Goal: Task Accomplishment & Management: Use online tool/utility

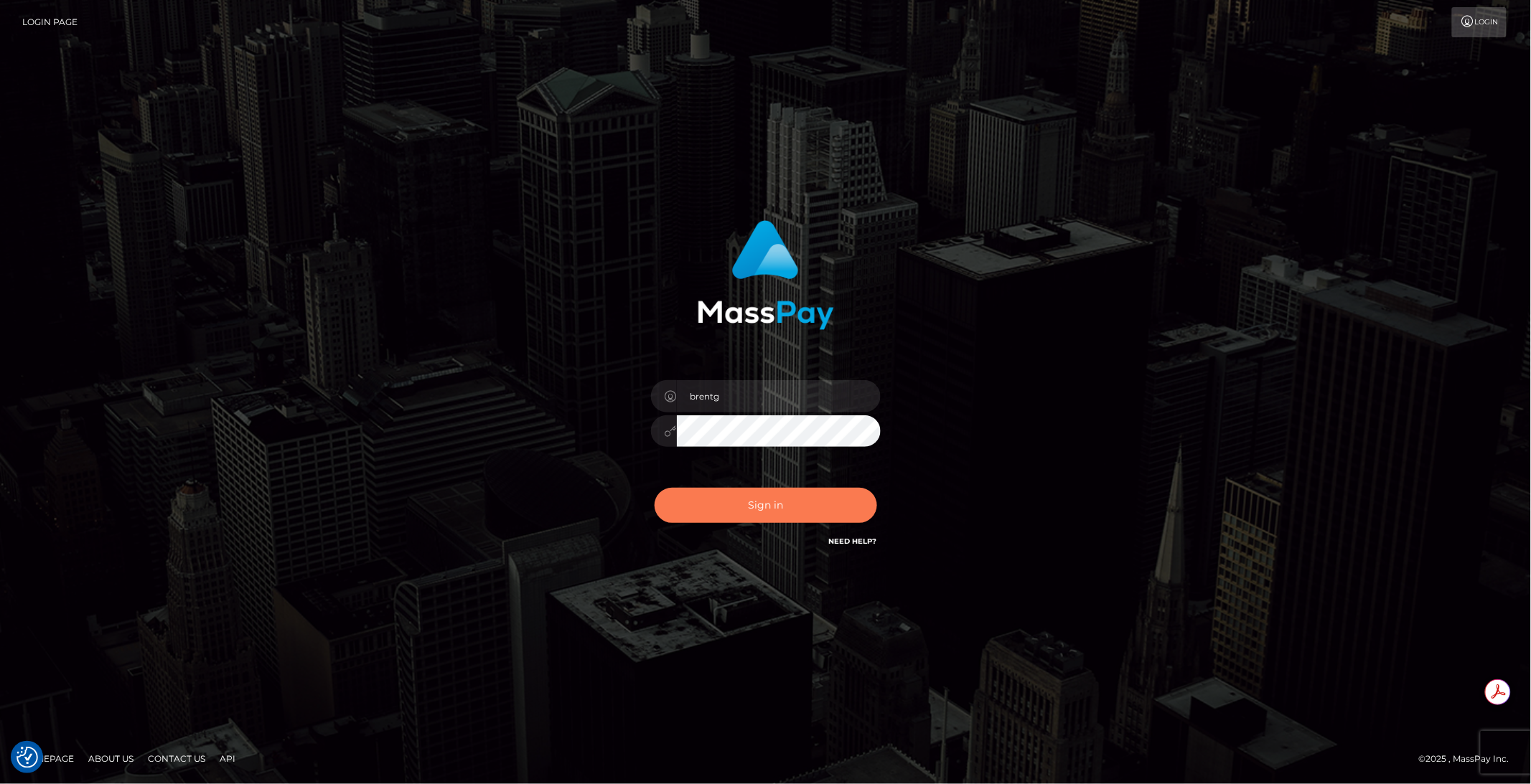
click at [766, 501] on button "Sign in" at bounding box center [766, 505] width 223 height 35
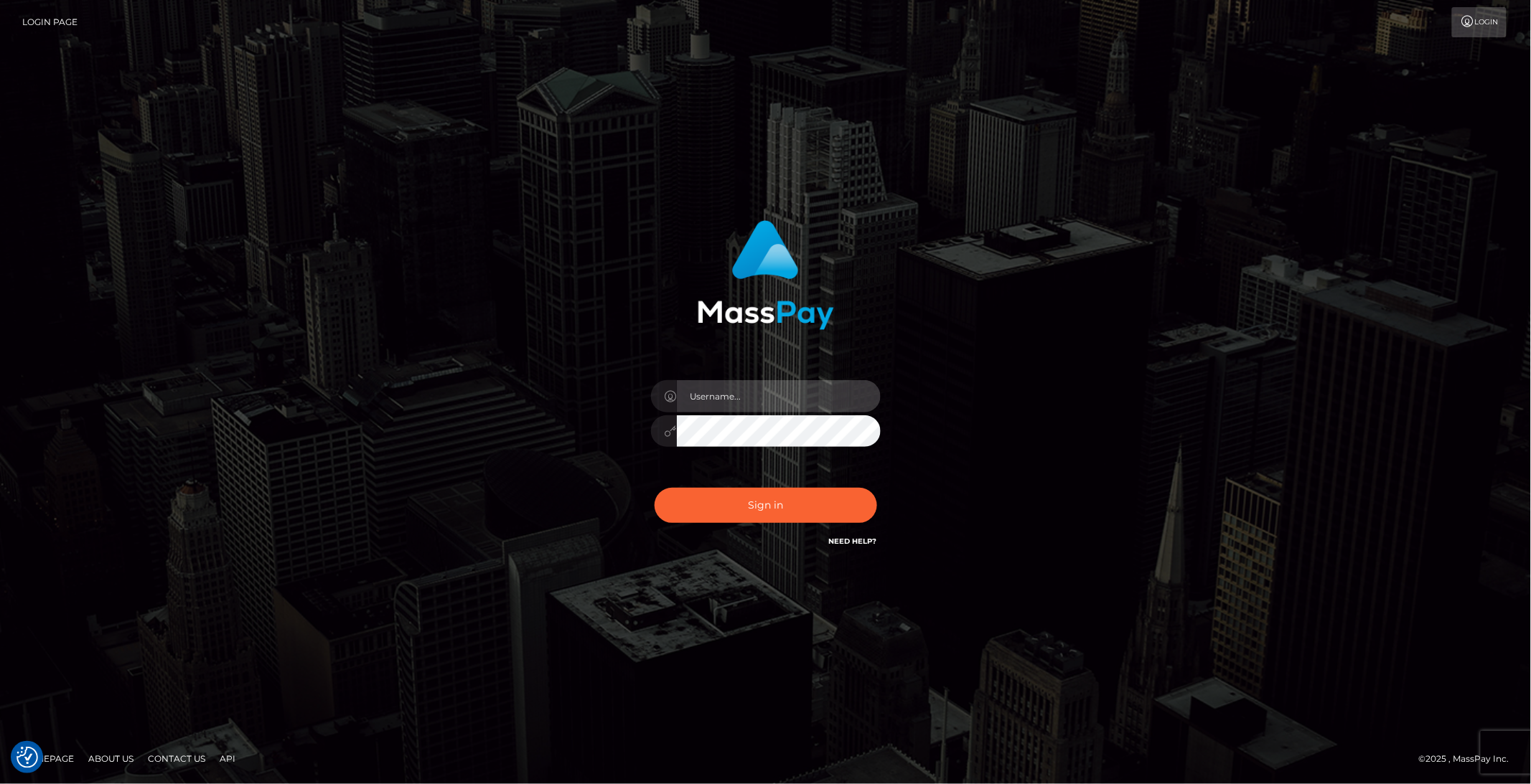
type input "brentg"
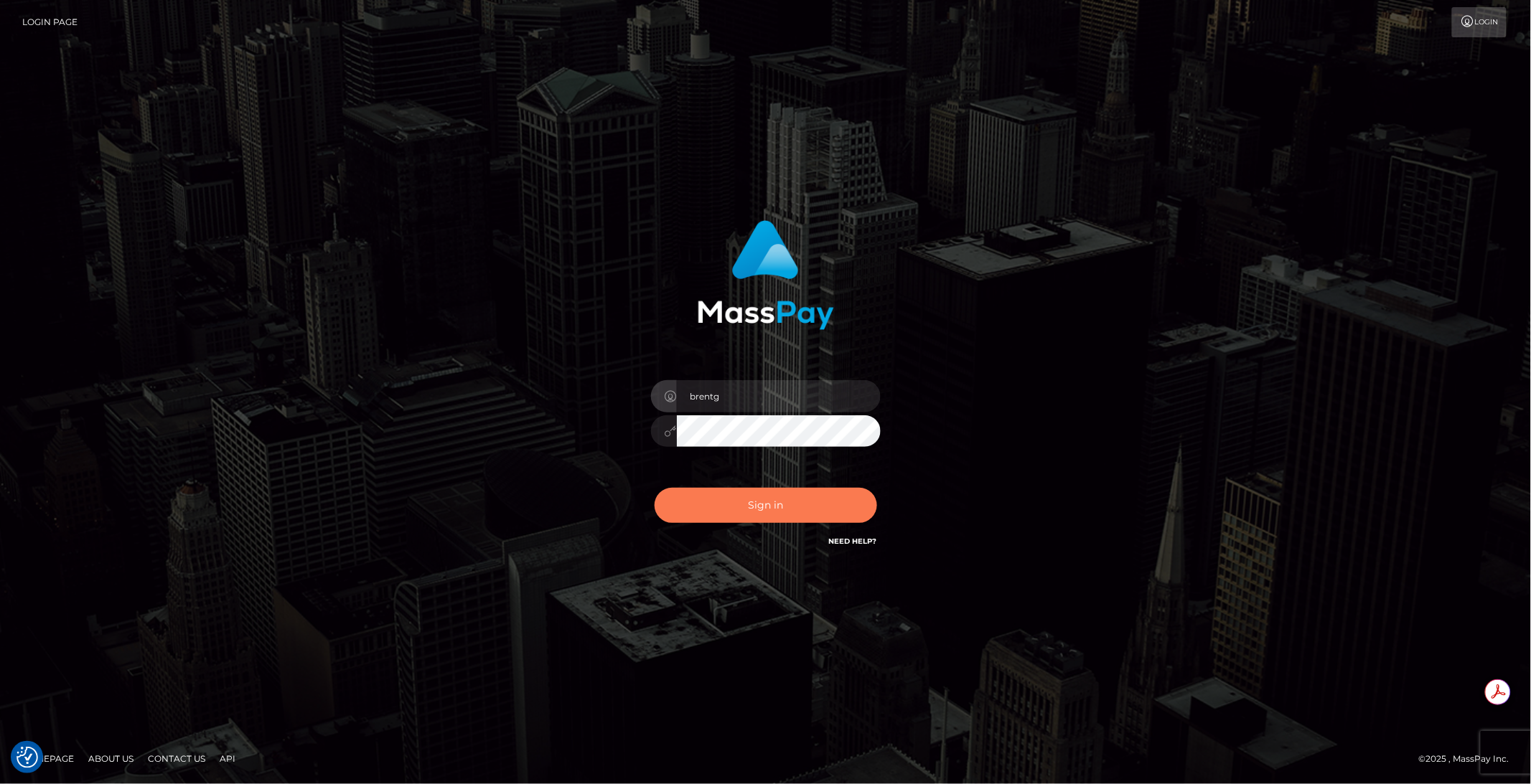
click at [763, 511] on button "Sign in" at bounding box center [766, 505] width 223 height 35
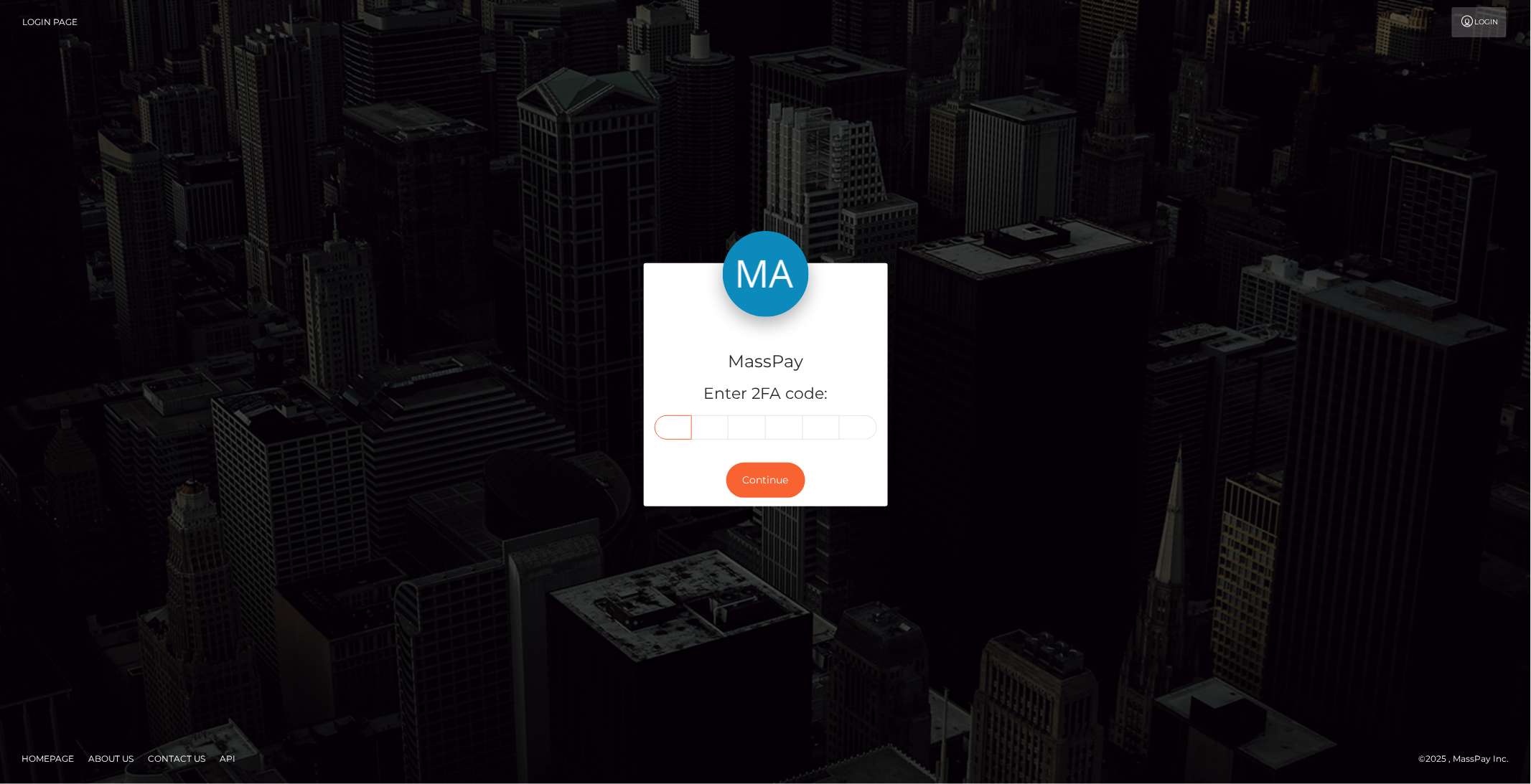
paste input "8"
type input "8"
type input "2"
type input "5"
type input "4"
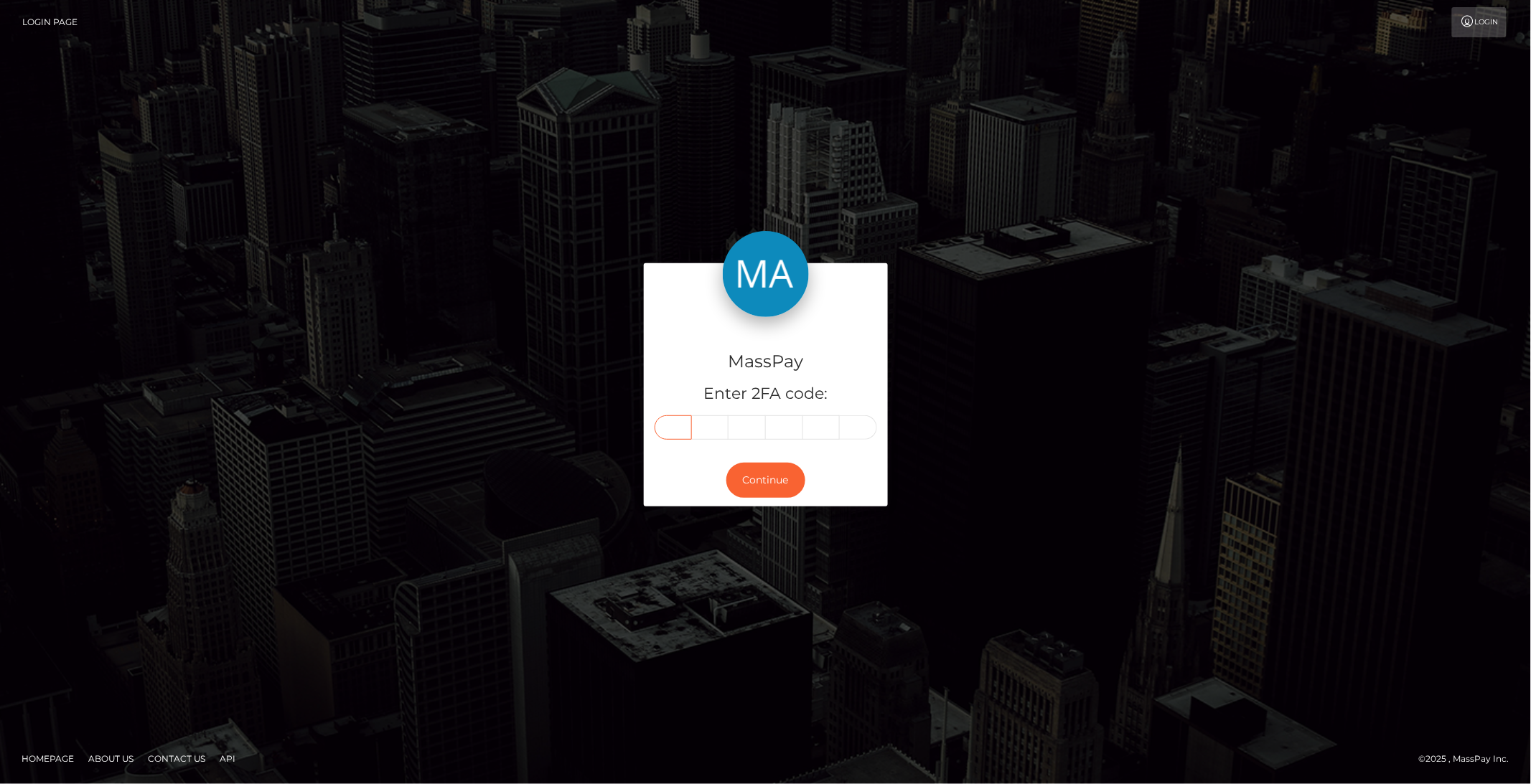
type input "2"
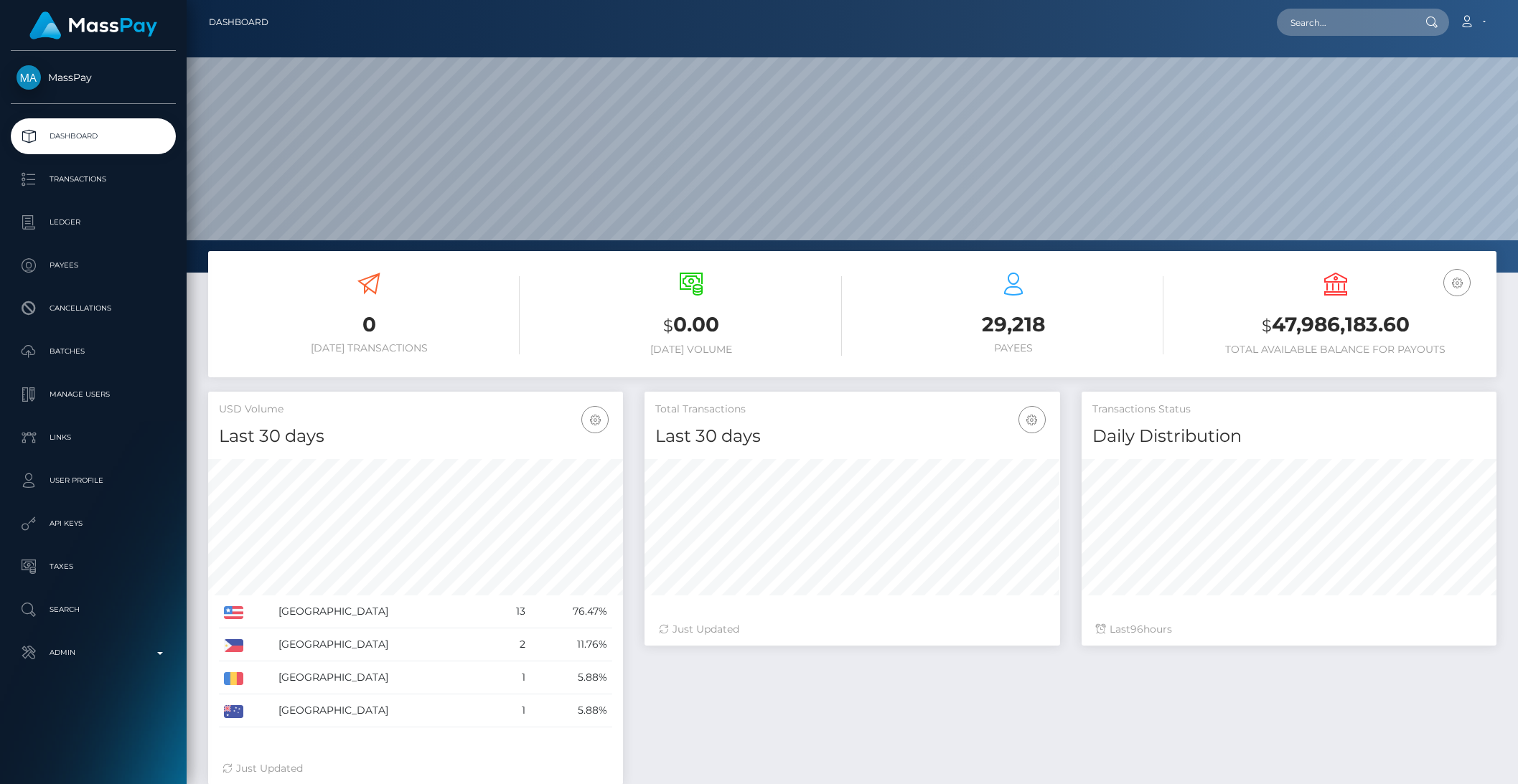
scroll to position [253, 414]
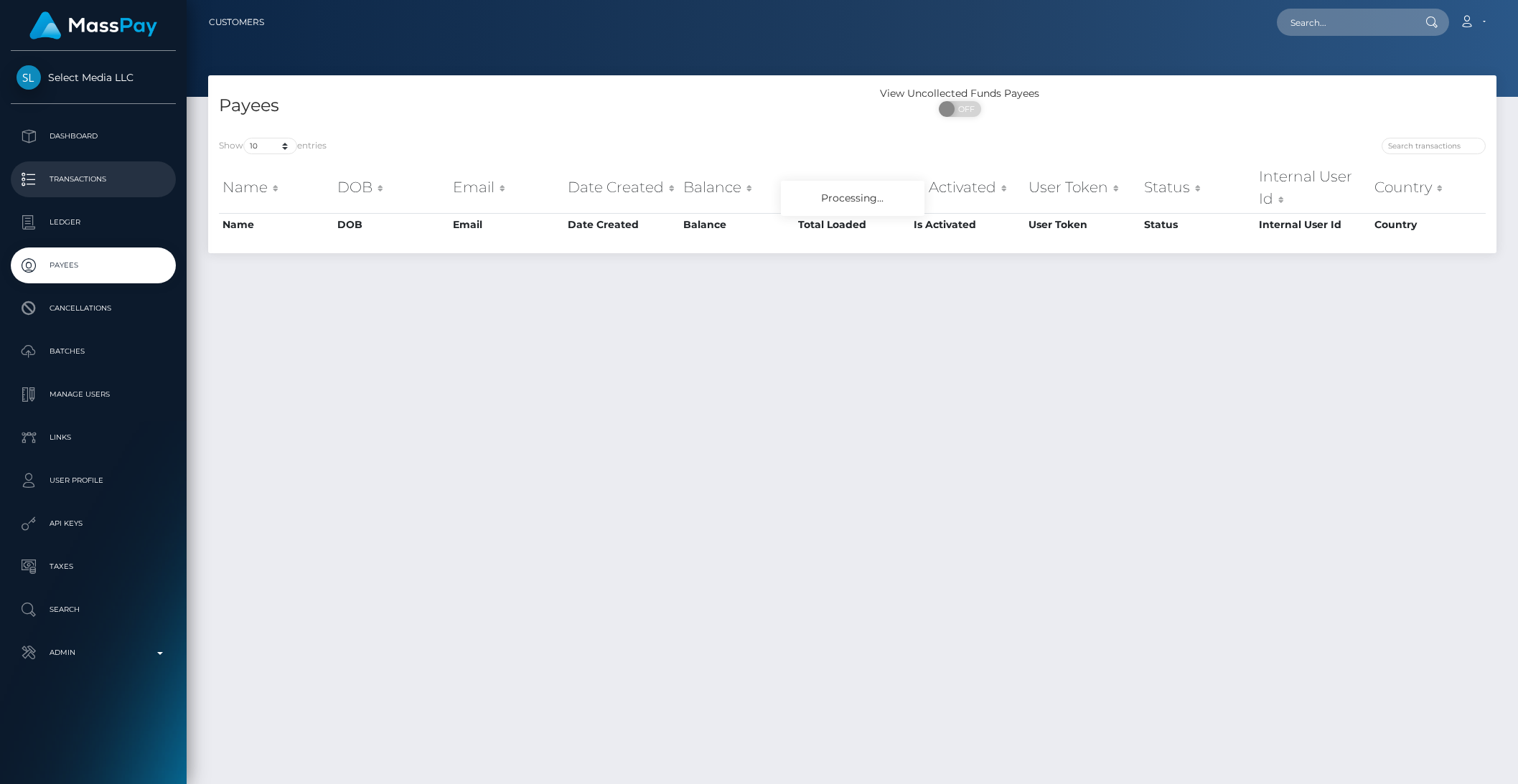
click at [70, 177] on p "Transactions" at bounding box center [93, 180] width 154 height 22
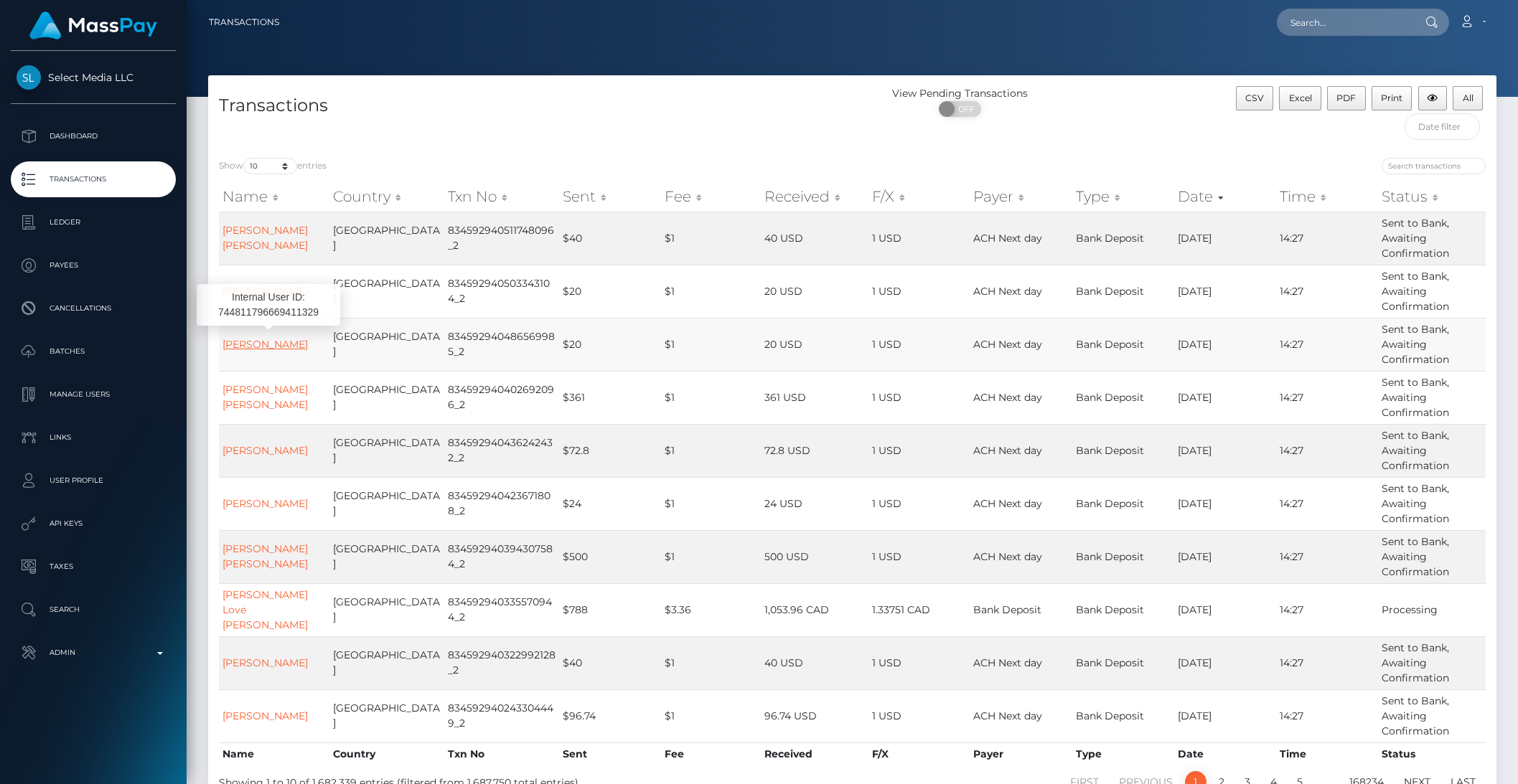
click at [266, 346] on link "TIPHANIE SHANAYE Thomas" at bounding box center [265, 344] width 85 height 13
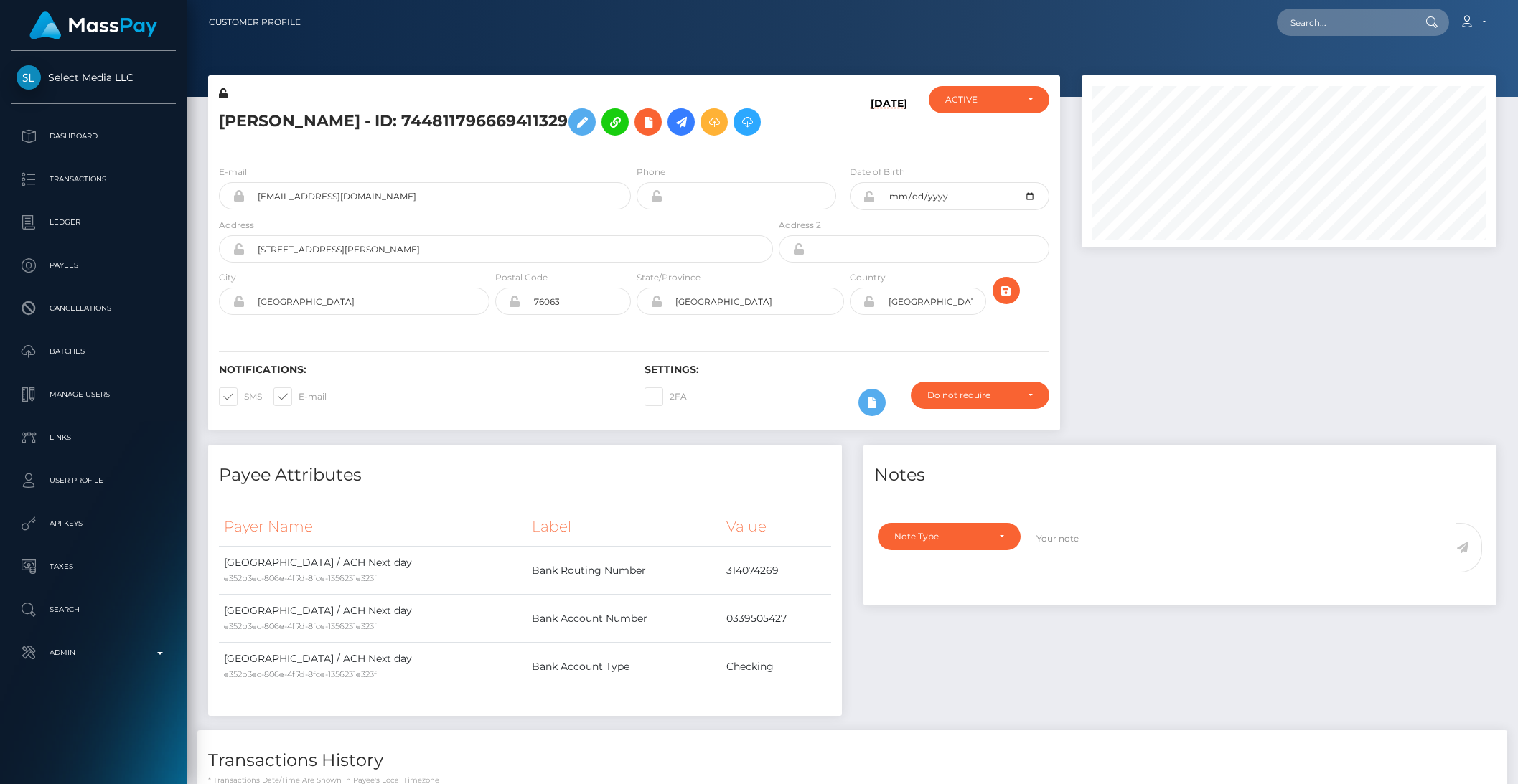
click at [673, 131] on icon at bounding box center [681, 122] width 17 height 18
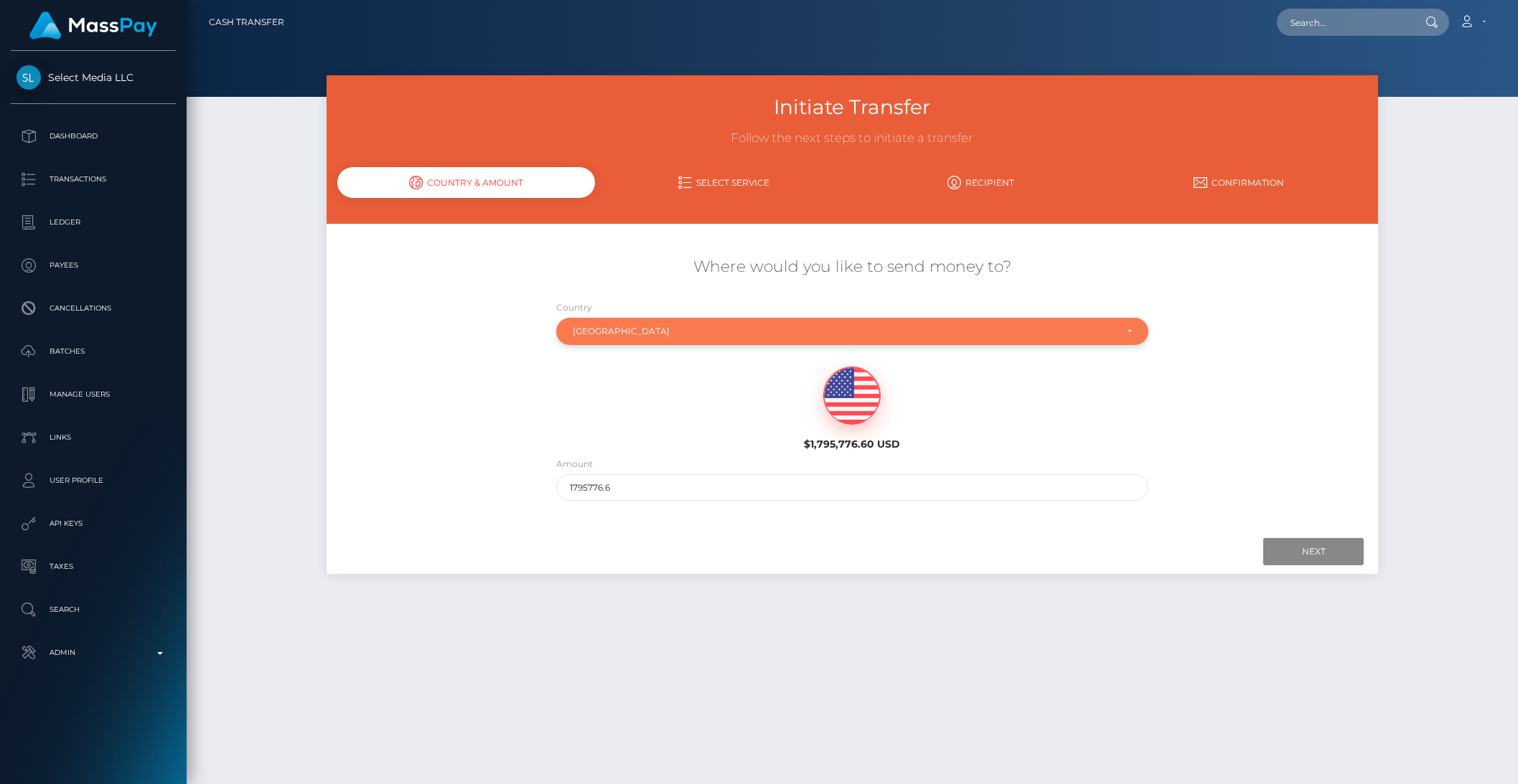
click at [639, 345] on div "[GEOGRAPHIC_DATA]" at bounding box center [852, 331] width 592 height 27
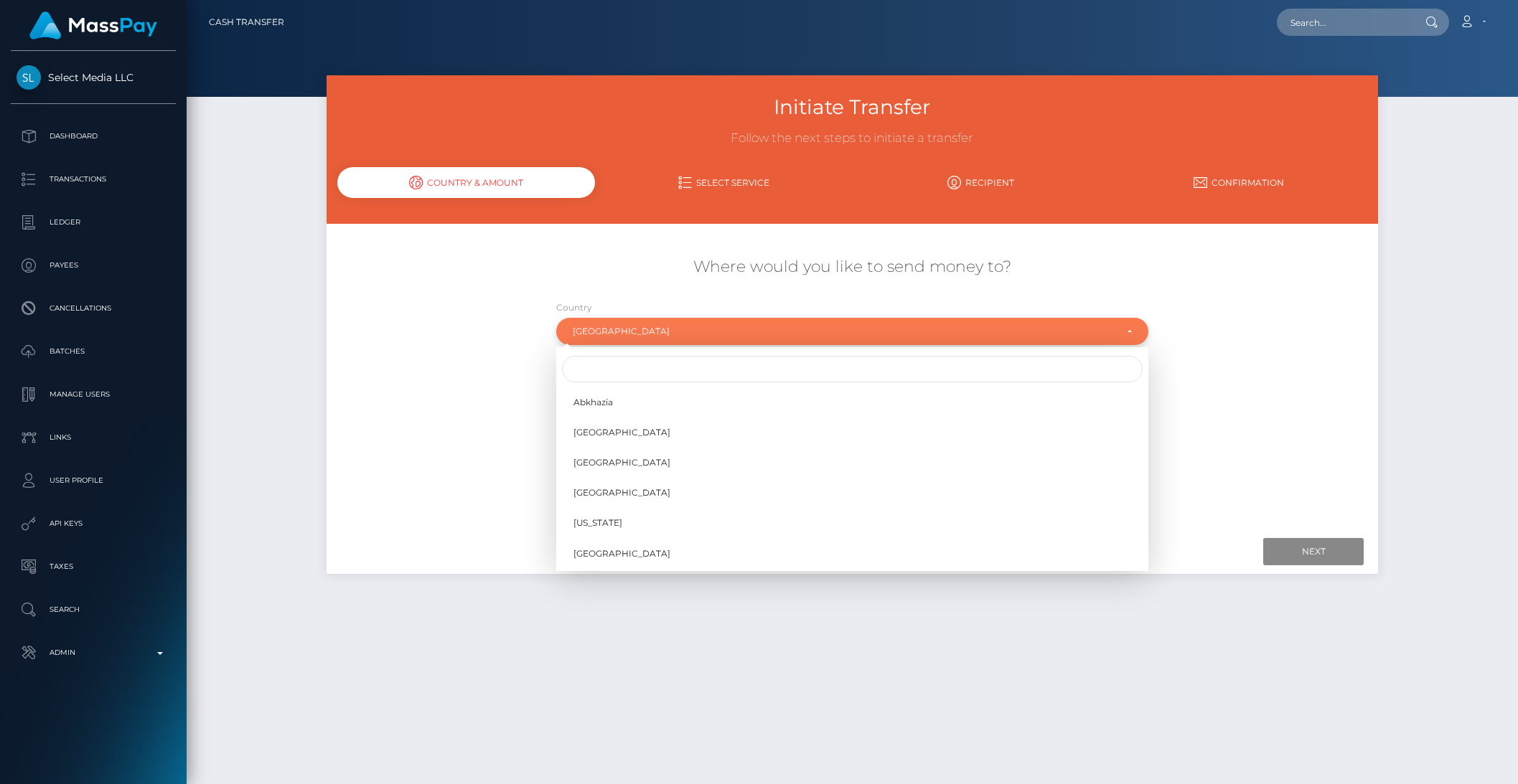
scroll to position [5974, 0]
click at [619, 361] on input "Search" at bounding box center [852, 369] width 580 height 27
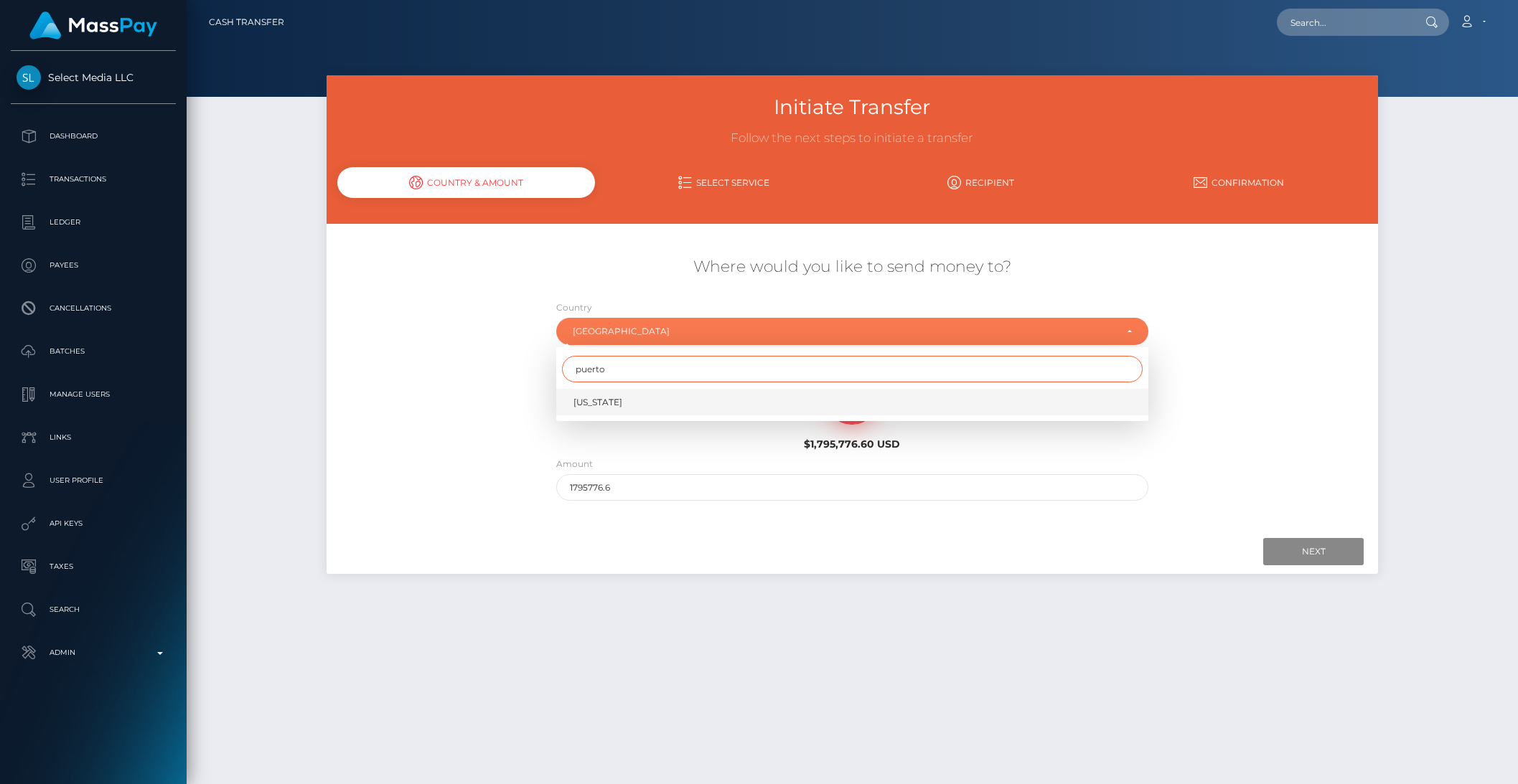
type input "puerto"
click at [592, 410] on link "Puerto Rico" at bounding box center [852, 402] width 592 height 27
select select "PRI"
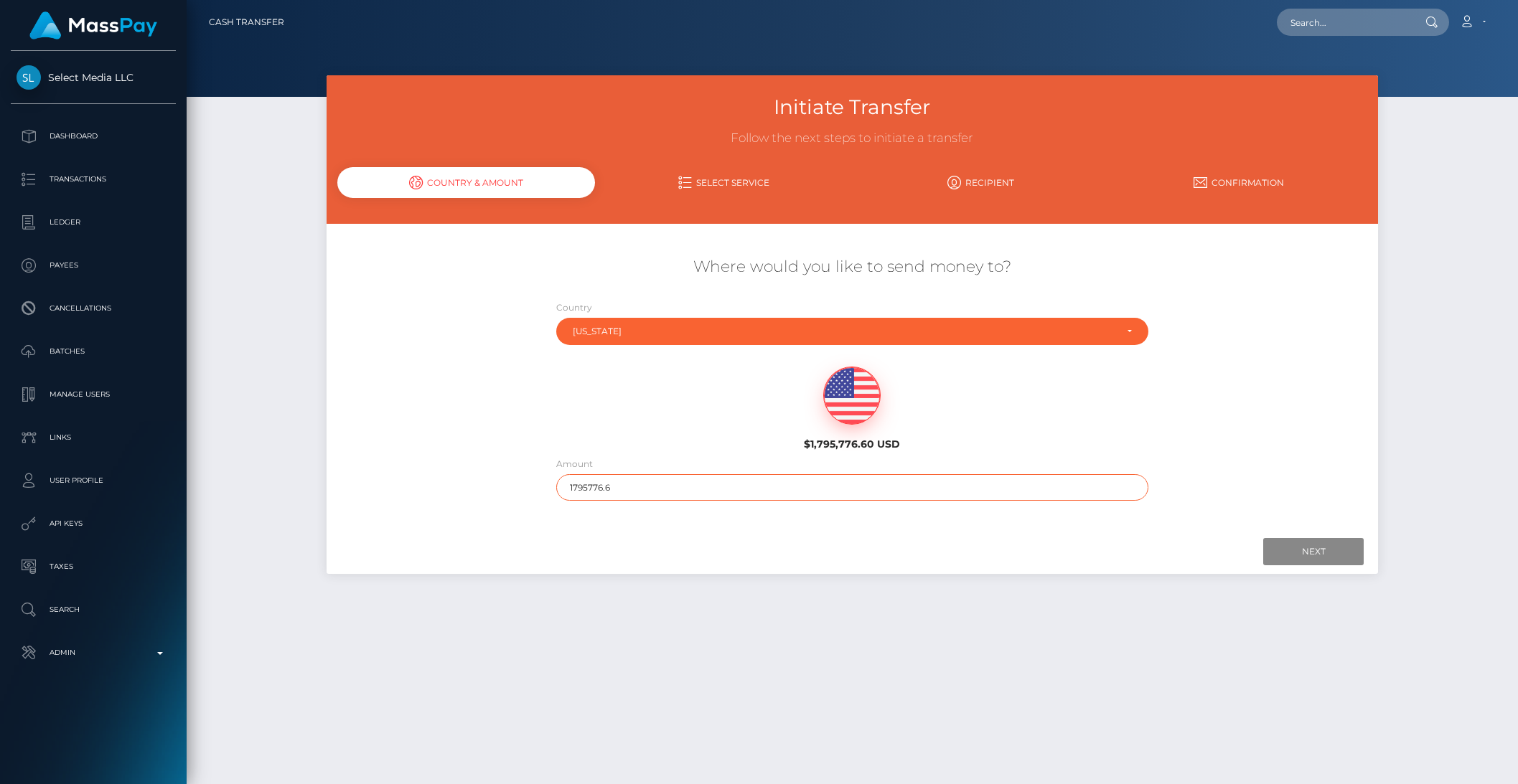
drag, startPoint x: 587, startPoint y: 490, endPoint x: 730, endPoint y: 498, distance: 143.2
click at [730, 498] on input "1795776.6" at bounding box center [852, 488] width 592 height 27
type input "1"
type input "100"
click at [1328, 576] on div "Initiate Transfer Follow the next steps to initiate a transfer Country & Amount…" at bounding box center [852, 331] width 1052 height 513
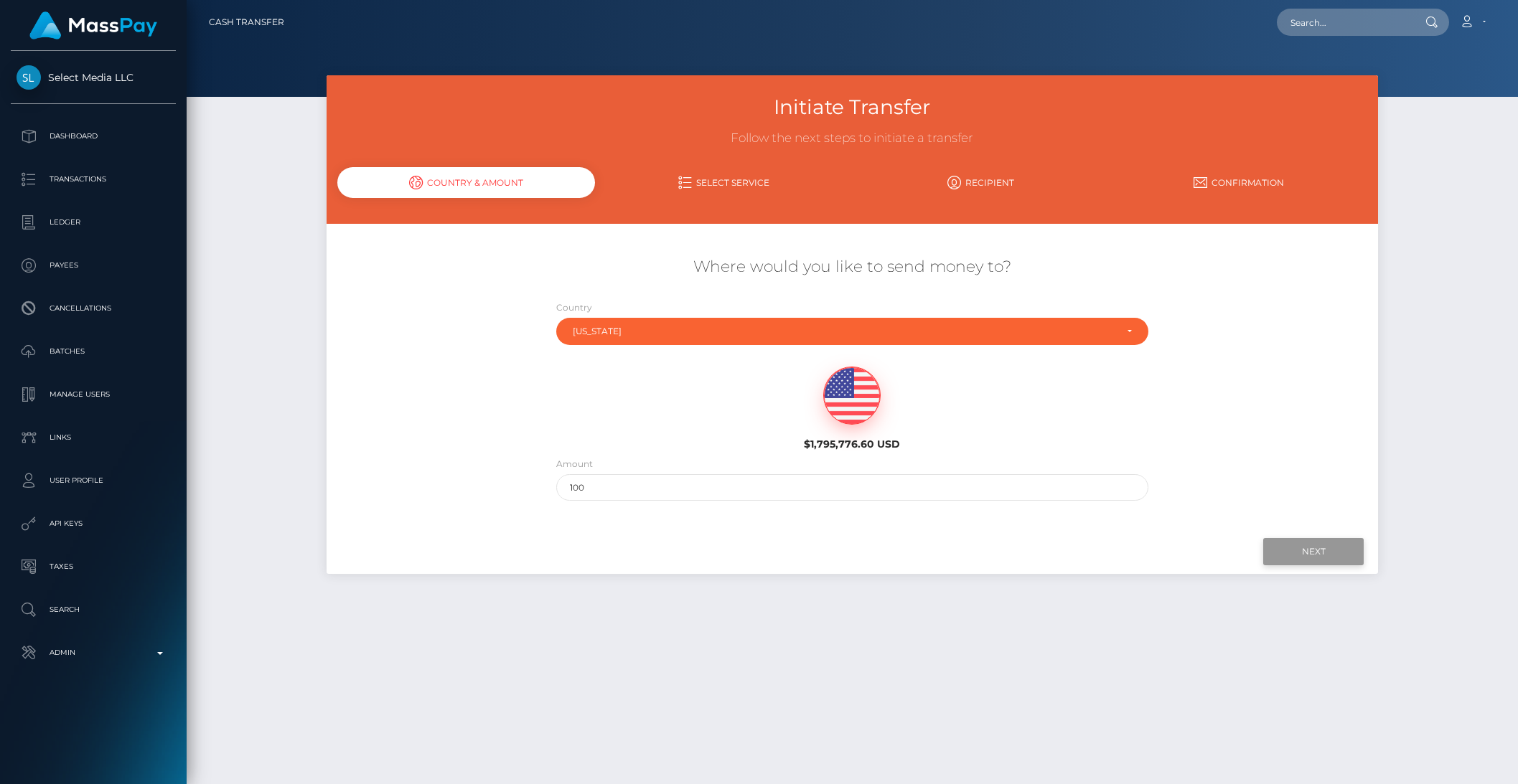
click at [1309, 556] on input "Next" at bounding box center [1313, 551] width 101 height 27
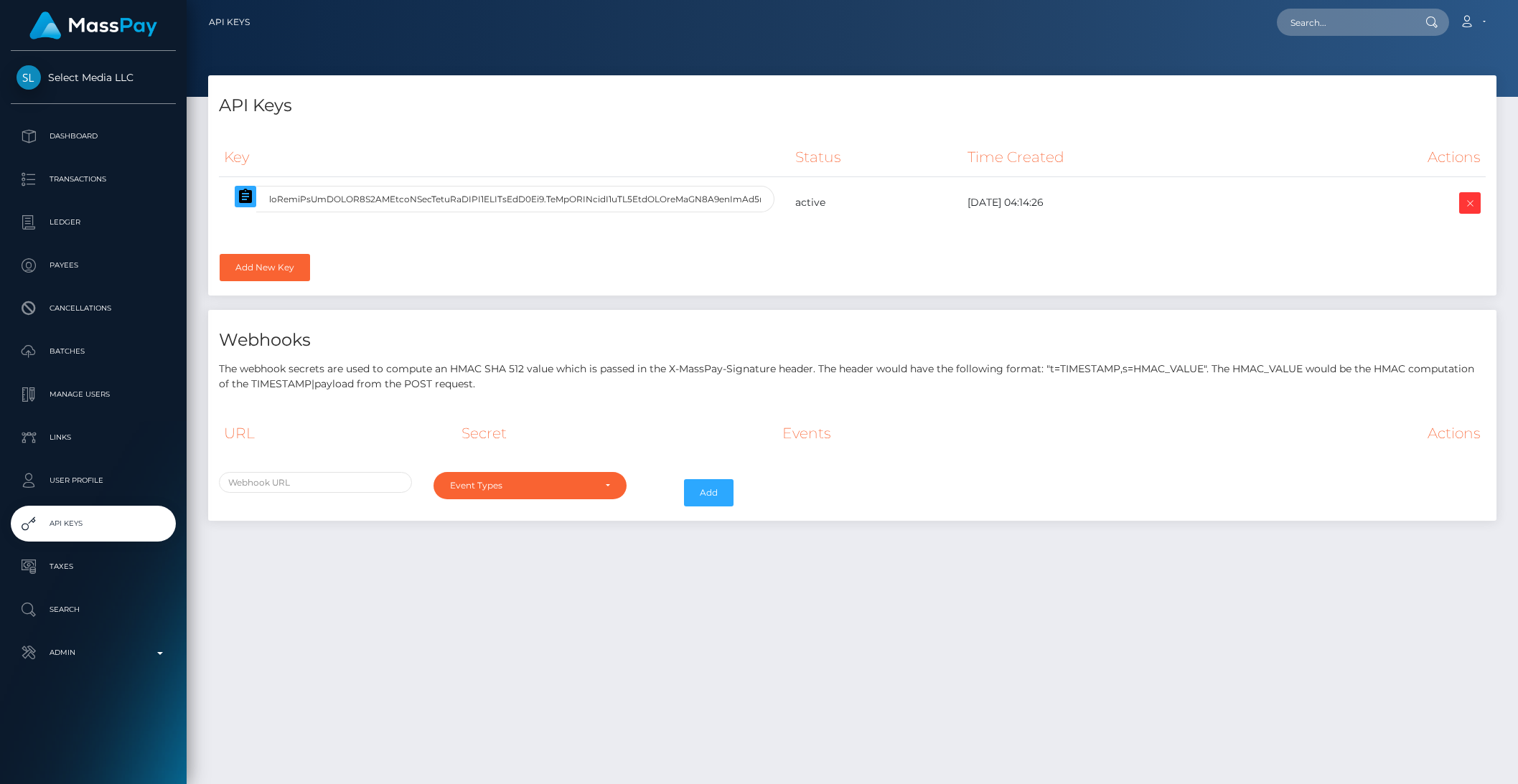
select select
click at [248, 198] on icon "button" at bounding box center [245, 196] width 13 height 14
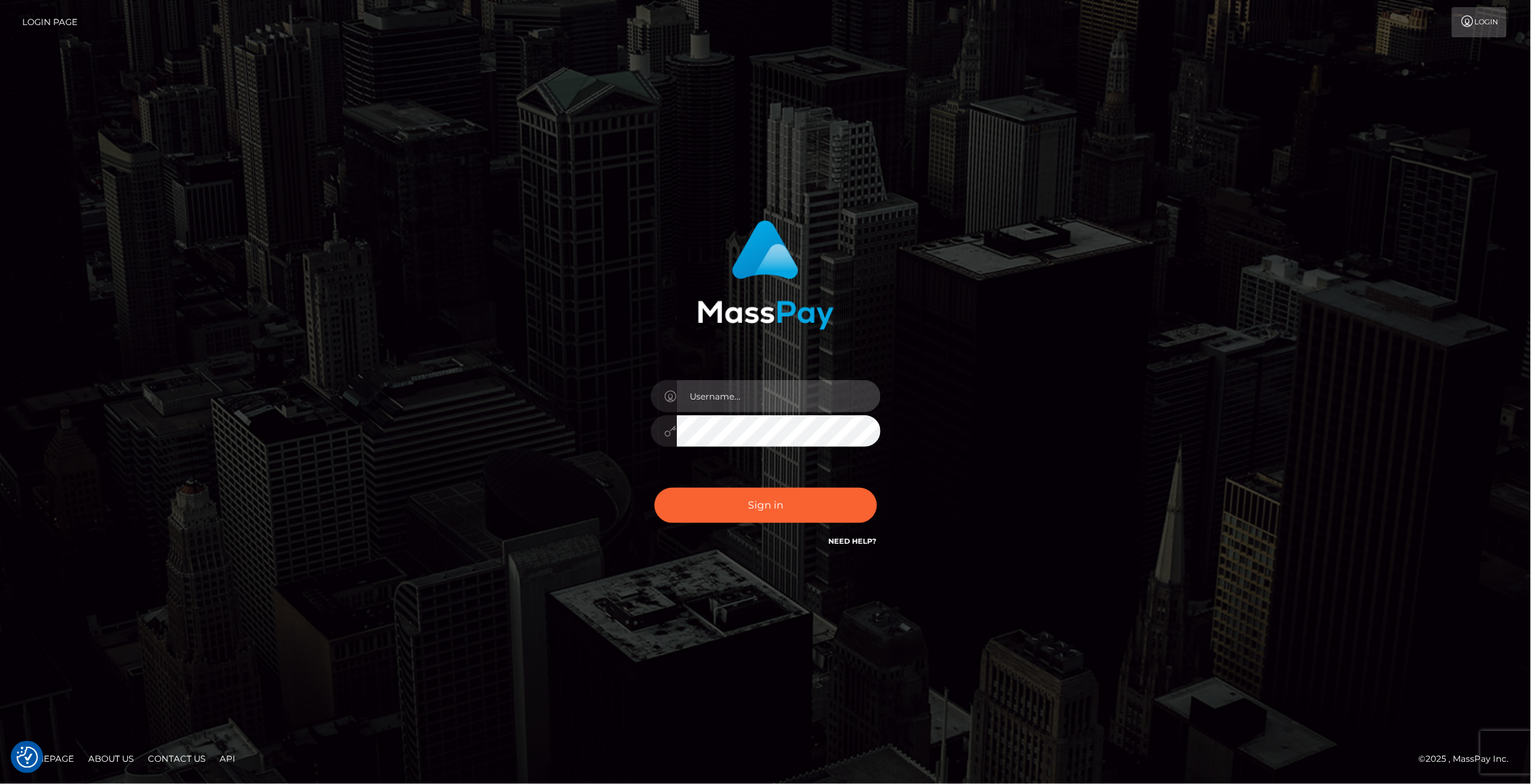
type input "brentg"
